Goal: Information Seeking & Learning: Learn about a topic

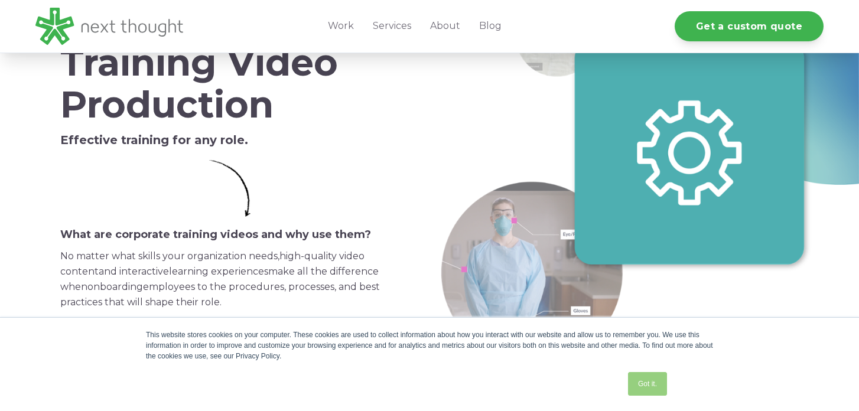
click at [638, 384] on link "Got it." at bounding box center [647, 384] width 39 height 24
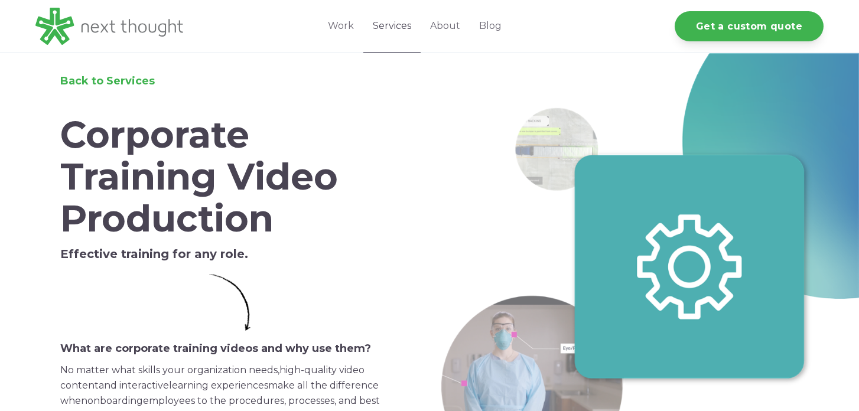
click at [386, 28] on link "Services" at bounding box center [391, 26] width 57 height 53
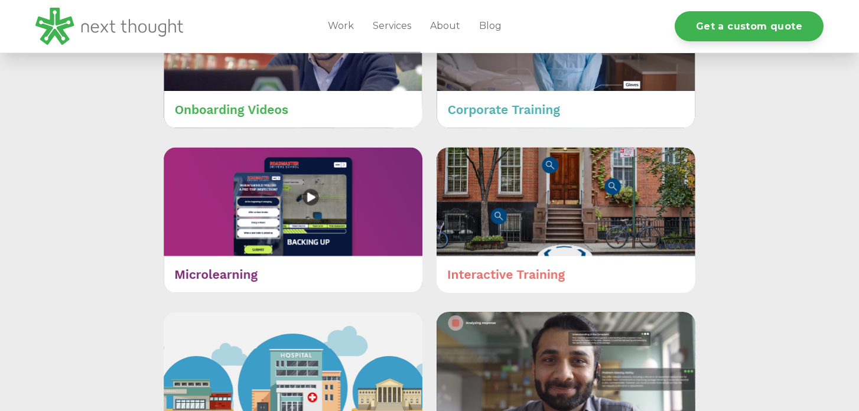
scroll to position [635, 0]
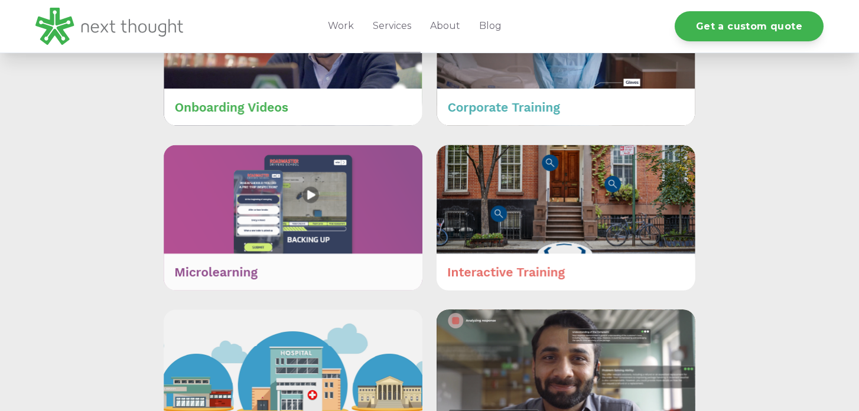
click at [313, 246] on img at bounding box center [293, 218] width 259 height 146
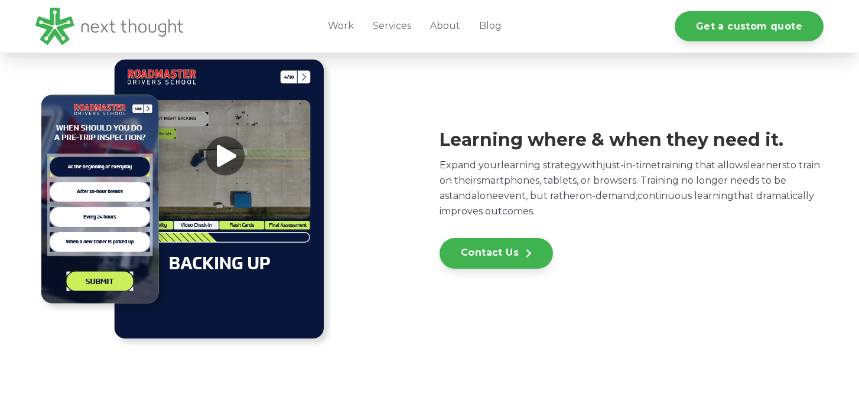
click at [223, 153] on img at bounding box center [182, 198] width 295 height 295
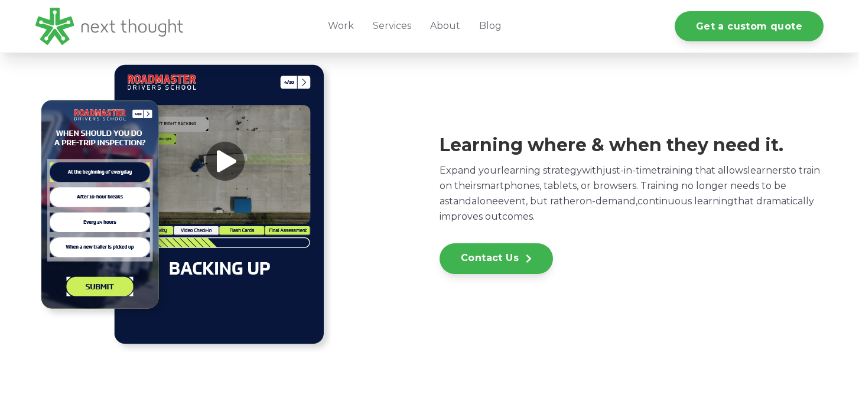
scroll to position [328, 0]
